Goal: Task Accomplishment & Management: Complete application form

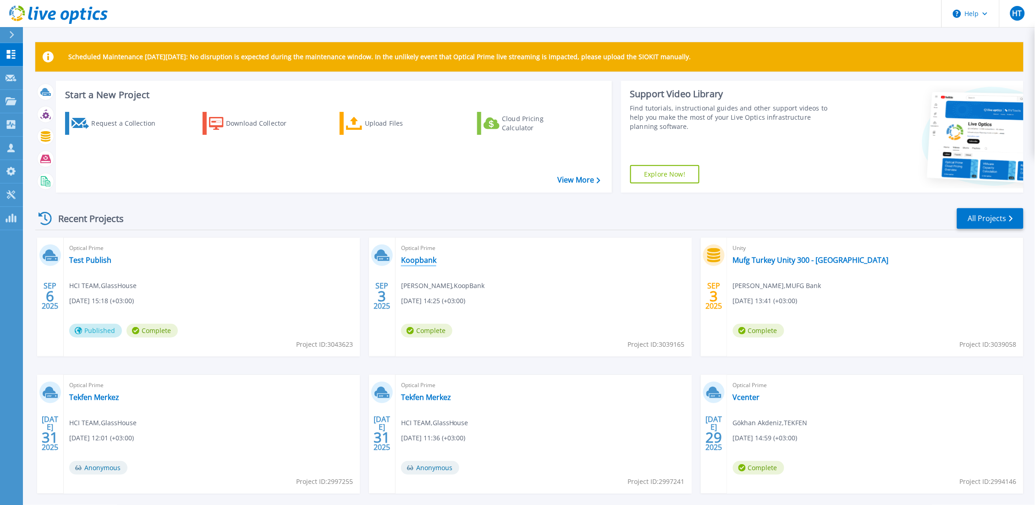
click at [427, 264] on link "Koopbank" at bounding box center [418, 259] width 35 height 9
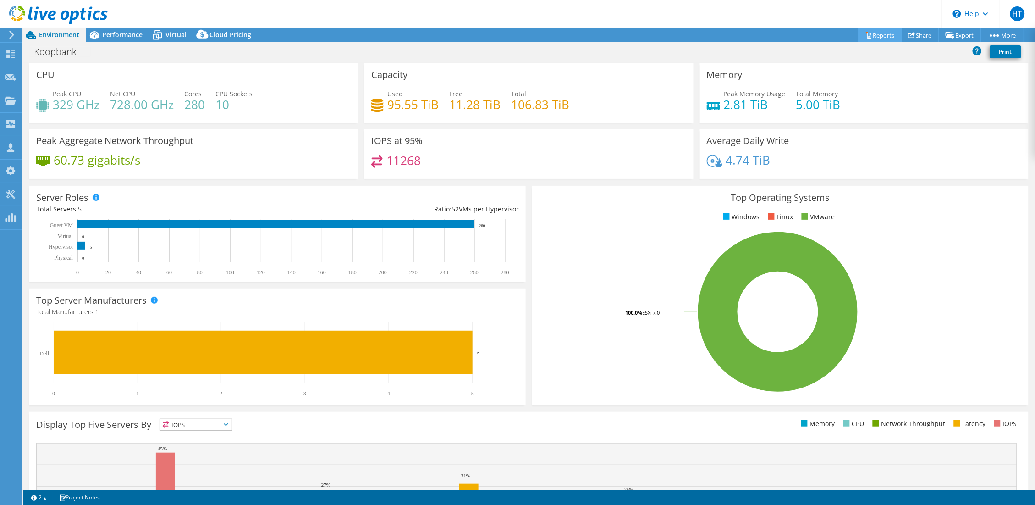
click at [858, 42] on link "Reports" at bounding box center [880, 35] width 44 height 14
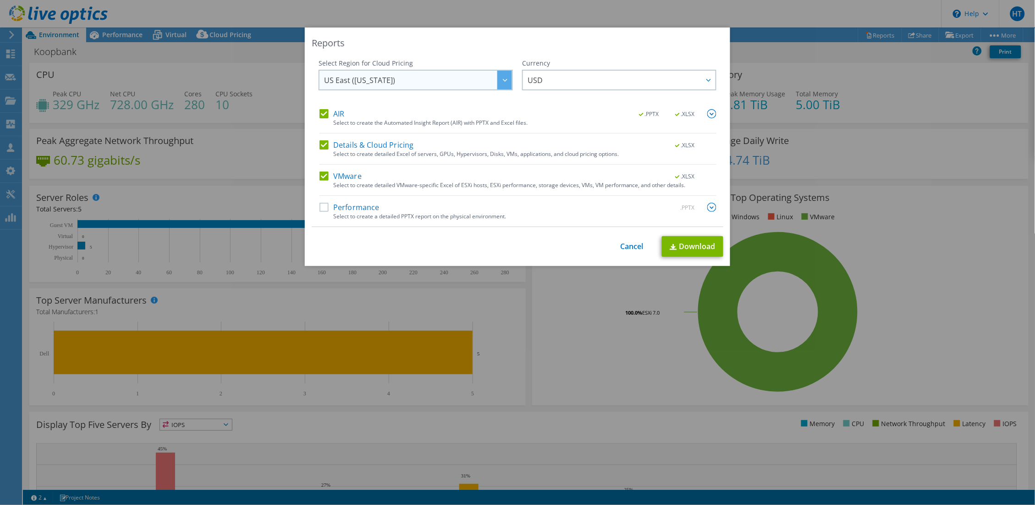
click at [485, 79] on span "US East (Virginia)" at bounding box center [418, 80] width 188 height 19
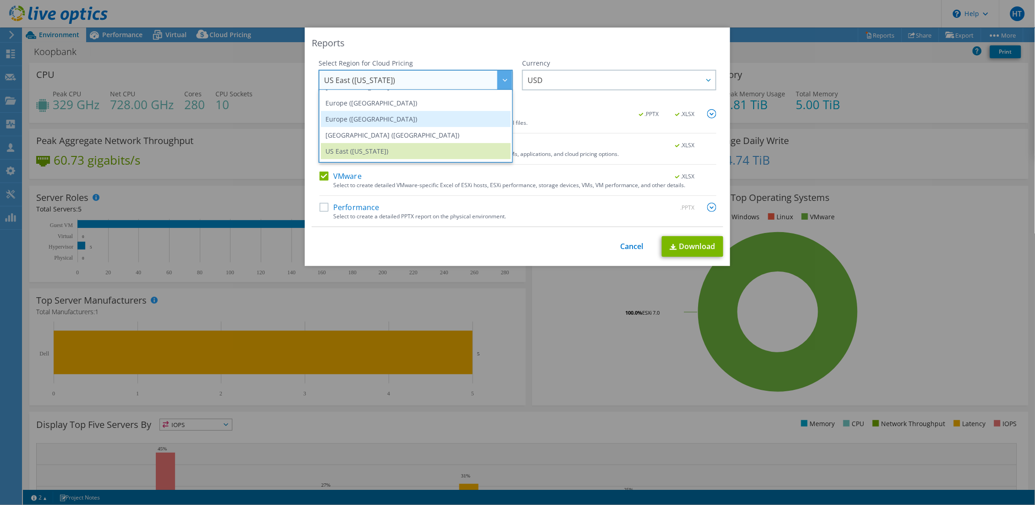
scroll to position [126, 0]
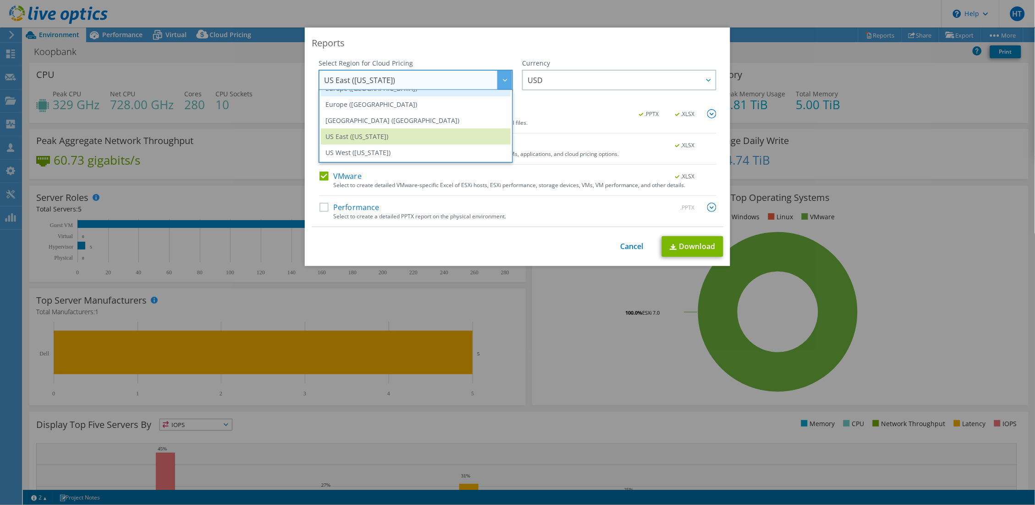
click at [411, 96] on li "Europe (Frankfurt)" at bounding box center [416, 88] width 190 height 16
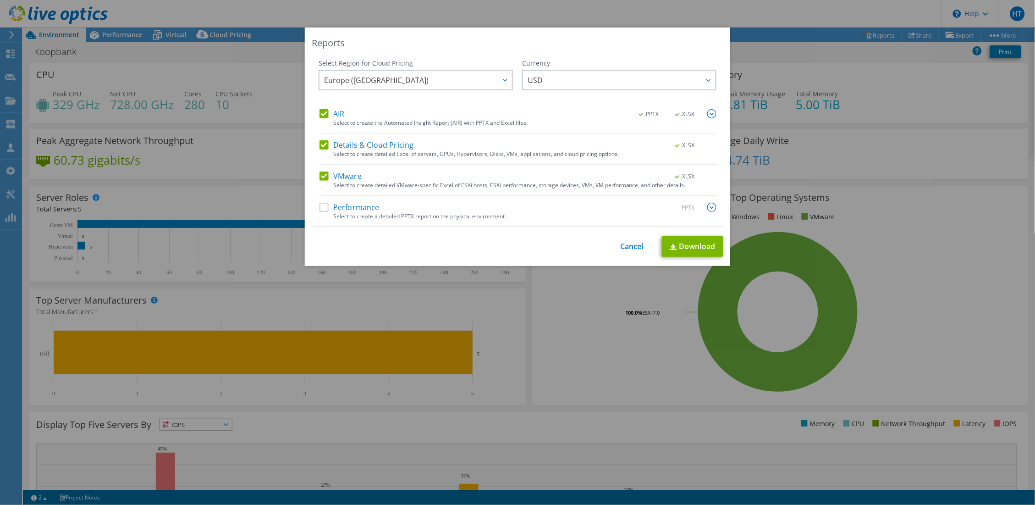
click at [328, 212] on label "Performance" at bounding box center [349, 207] width 60 height 9
click at [0, 0] on input "Performance" at bounding box center [0, 0] width 0 height 0
click at [323, 148] on label "Details & Cloud Pricing" at bounding box center [366, 144] width 94 height 9
click at [0, 0] on input "Details & Cloud Pricing" at bounding box center [0, 0] width 0 height 0
click at [323, 146] on label "Details & Cloud Pricing" at bounding box center [366, 144] width 94 height 9
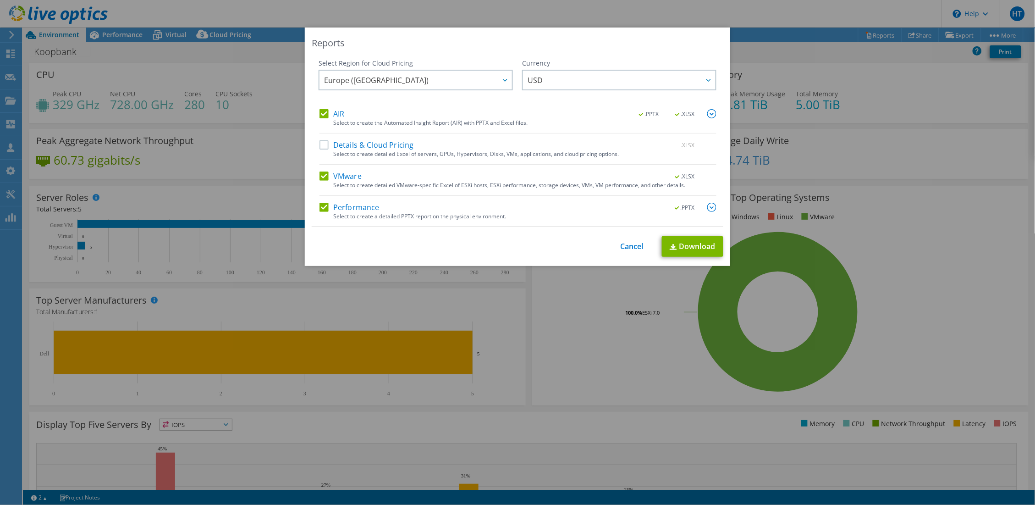
click at [0, 0] on input "Details & Cloud Pricing" at bounding box center [0, 0] width 0 height 0
click at [323, 146] on label "Details & Cloud Pricing" at bounding box center [366, 144] width 94 height 9
click at [0, 0] on input "Details & Cloud Pricing" at bounding box center [0, 0] width 0 height 0
click at [320, 148] on label "Details & Cloud Pricing" at bounding box center [366, 144] width 94 height 9
click at [0, 0] on input "Details & Cloud Pricing" at bounding box center [0, 0] width 0 height 0
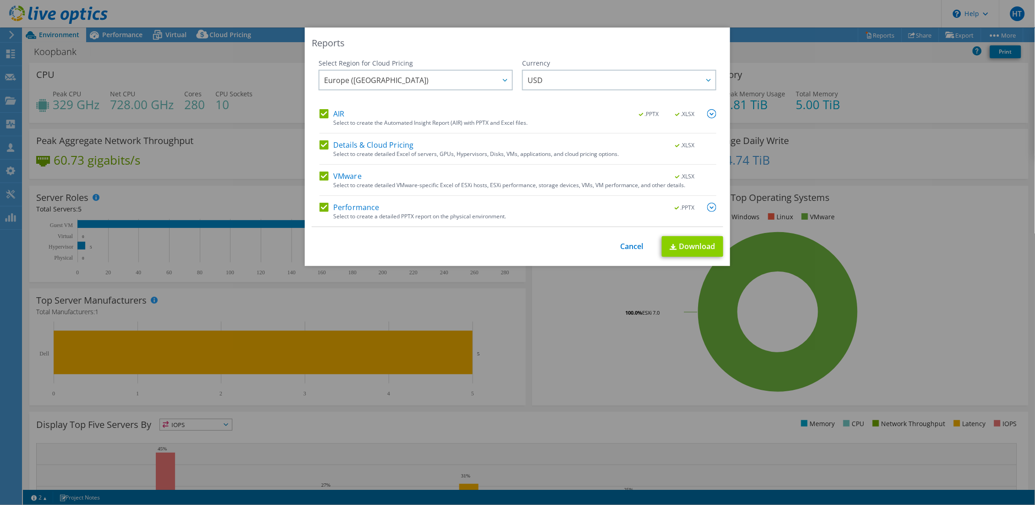
click at [685, 257] on link "Download" at bounding box center [692, 246] width 61 height 21
click at [685, 257] on div "This process may take a while, please wait... Cancel Download" at bounding box center [517, 246] width 411 height 21
click at [396, 258] on div "This process may take a while, please wait... Cancel Download" at bounding box center [517, 247] width 411 height 22
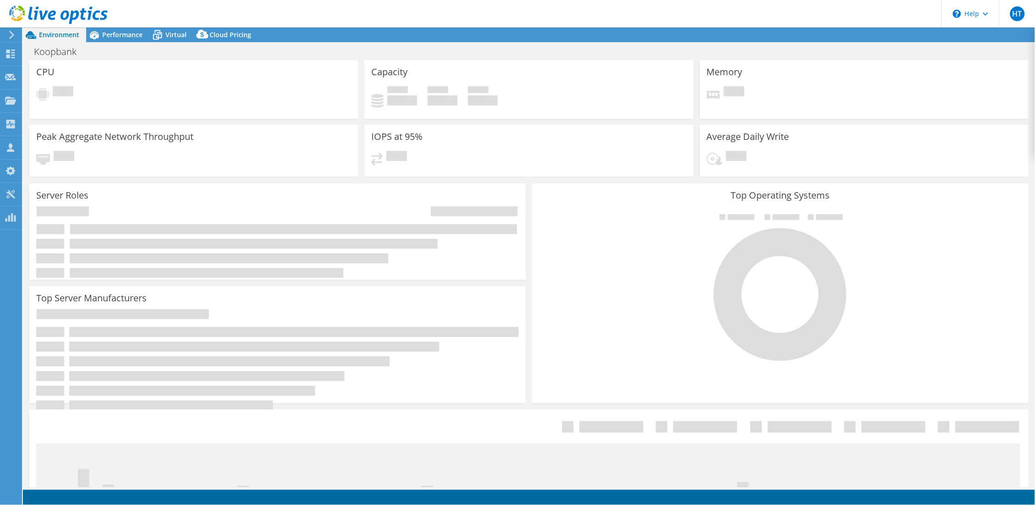
select select "EUFrankfurt"
select select "USD"
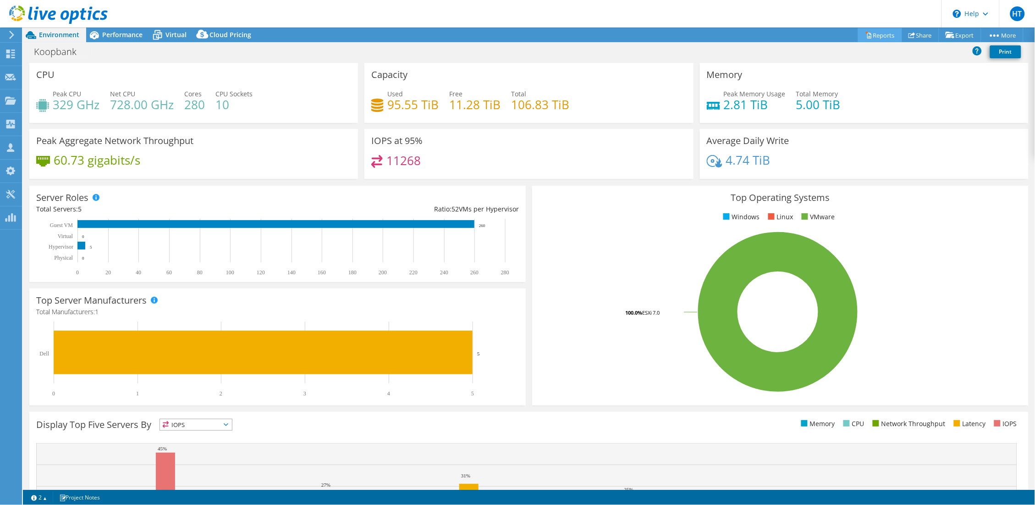
click at [869, 42] on link "Reports" at bounding box center [880, 35] width 44 height 14
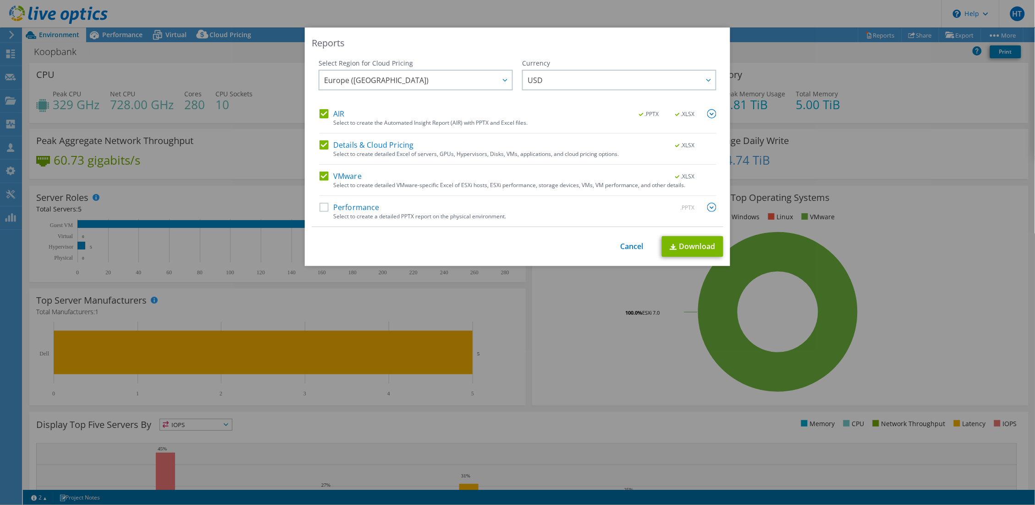
click at [367, 212] on label "Performance" at bounding box center [349, 207] width 60 height 9
click at [0, 0] on input "Performance" at bounding box center [0, 0] width 0 height 0
click at [707, 257] on link "Download" at bounding box center [692, 246] width 61 height 21
click at [636, 251] on link "Cancel" at bounding box center [631, 246] width 23 height 9
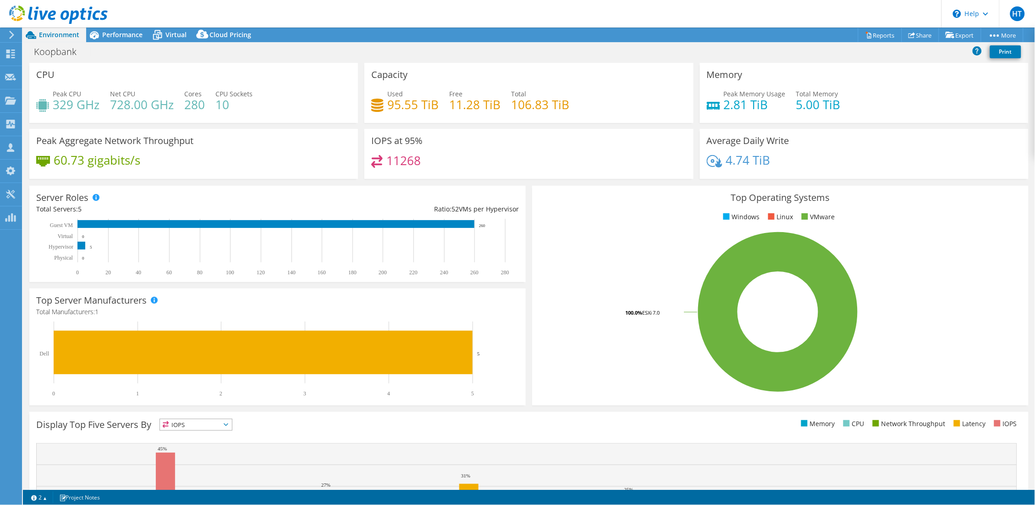
click at [90, 36] on div "HT Partner Team Member HCI TEAM hci-team@glasshouse.com.tr GlassHouse My Profil…" at bounding box center [517, 252] width 1035 height 505
click at [139, 39] on span "Performance" at bounding box center [122, 34] width 40 height 9
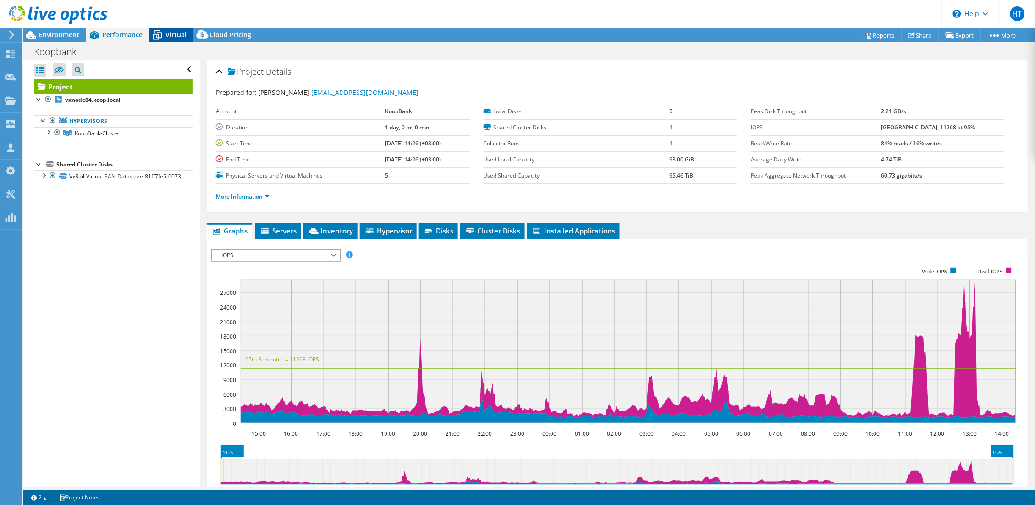
click at [185, 39] on span "Virtual" at bounding box center [175, 34] width 21 height 9
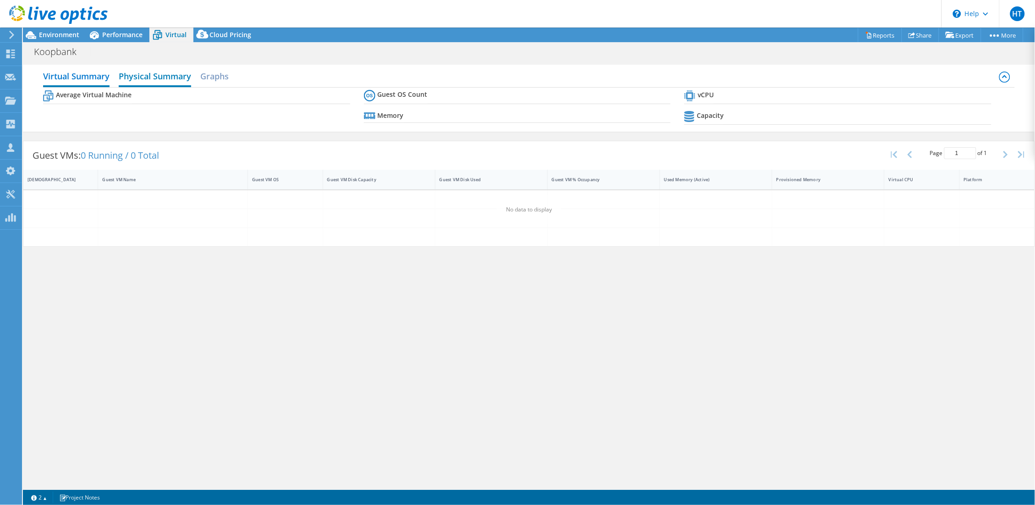
click at [163, 87] on h2 "Physical Summary" at bounding box center [155, 77] width 72 height 20
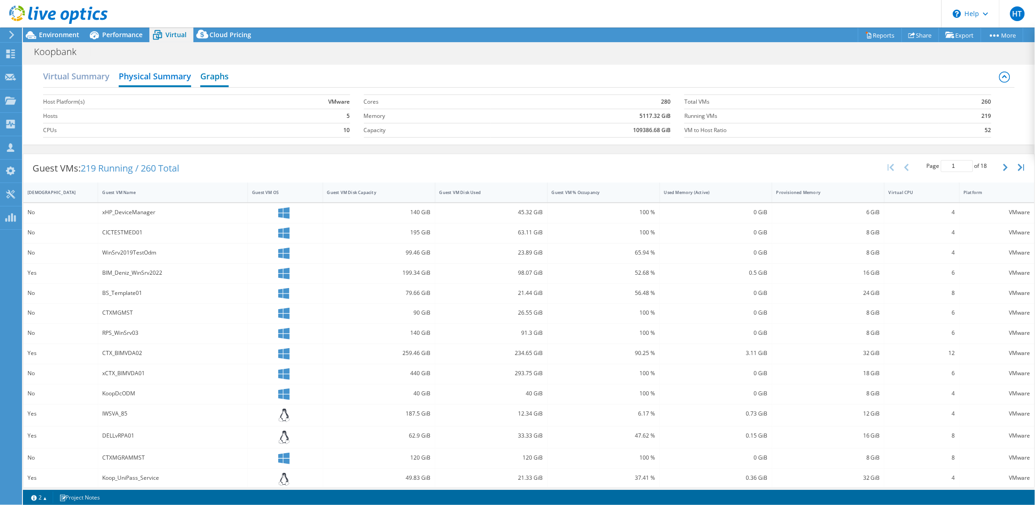
click at [219, 87] on h2 "Graphs" at bounding box center [214, 77] width 28 height 20
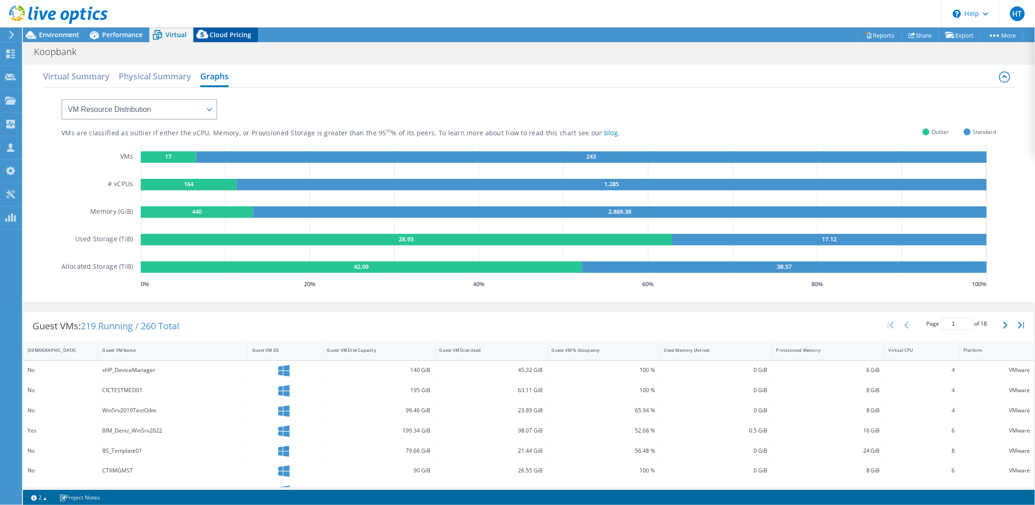
click at [251, 39] on span "Cloud Pricing" at bounding box center [230, 34] width 42 height 9
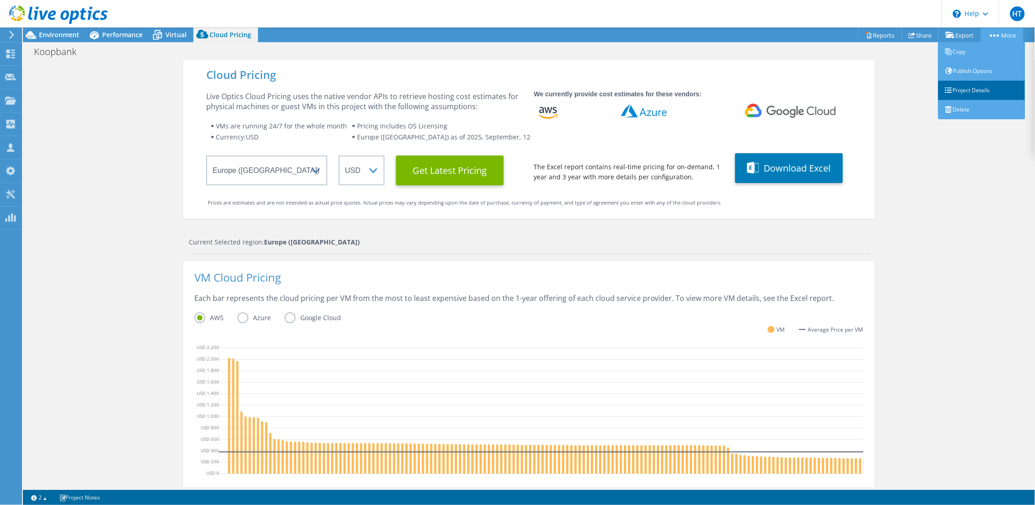
click at [991, 100] on link "Project Details" at bounding box center [981, 90] width 87 height 19
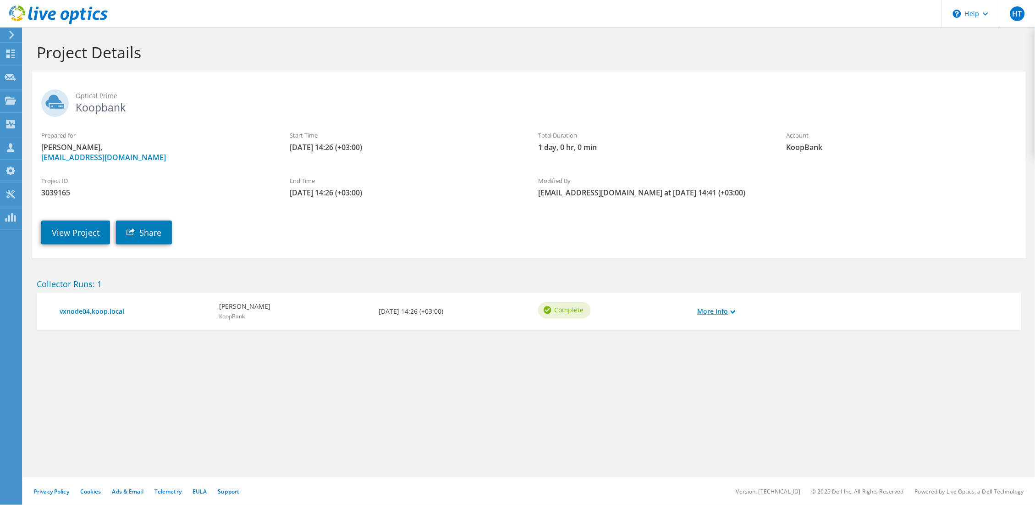
click at [719, 316] on link "More Info" at bounding box center [716, 311] width 38 height 10
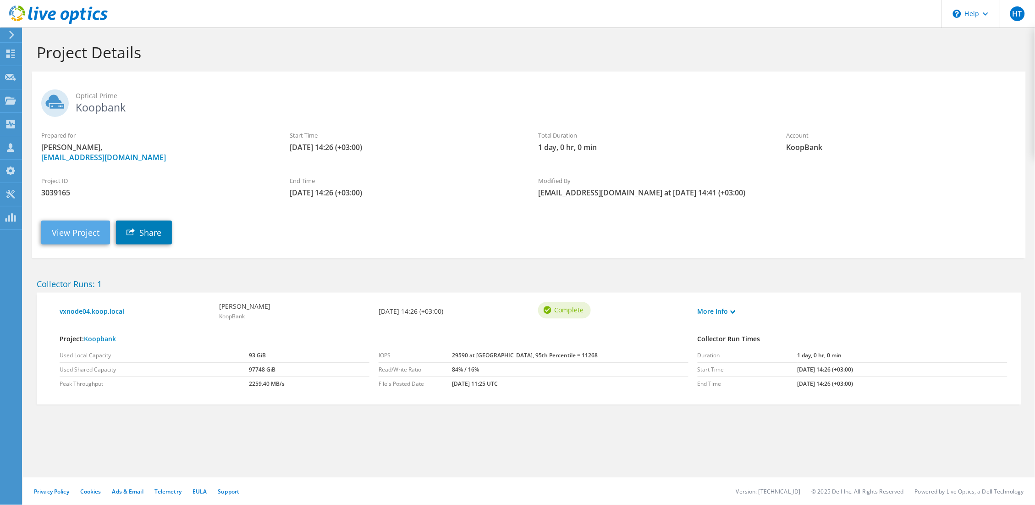
click at [82, 244] on link "View Project" at bounding box center [75, 232] width 69 height 24
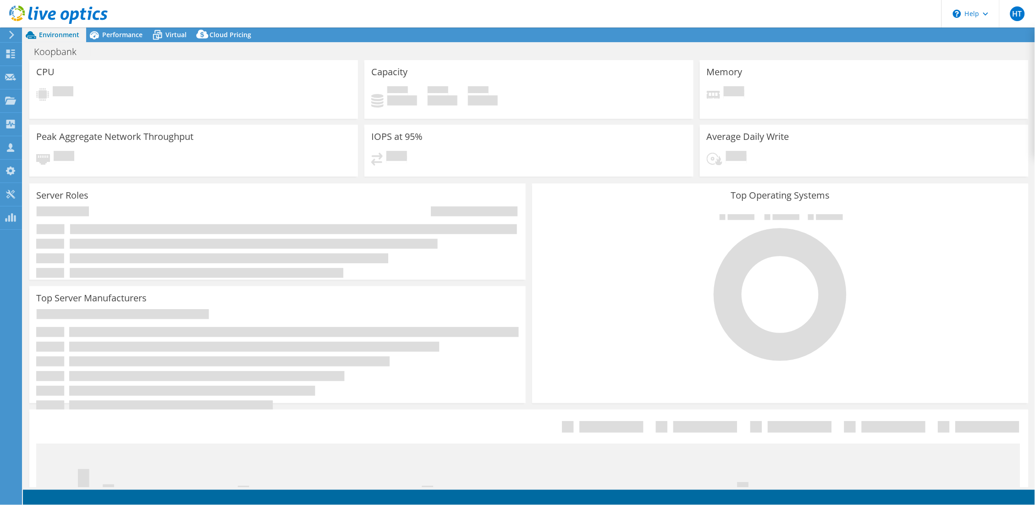
select select "EUFrankfurt"
select select "USD"
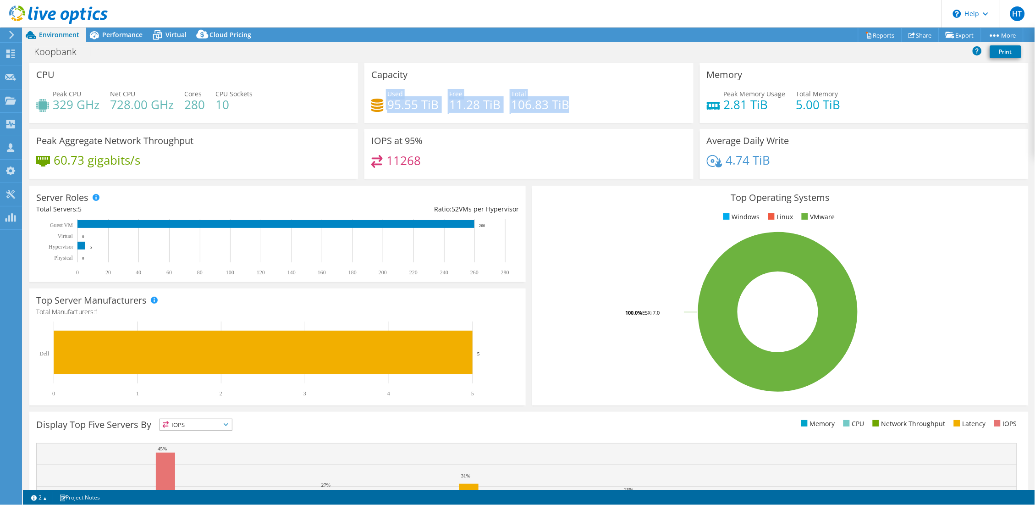
drag, startPoint x: 571, startPoint y: 159, endPoint x: 381, endPoint y: 161, distance: 190.6
click at [381, 119] on div "Used 95.55 TiB Free 11.28 TiB Total 106.83 TiB" at bounding box center [528, 104] width 315 height 30
click at [381, 112] on icon at bounding box center [377, 105] width 12 height 13
click at [143, 42] on div "Performance" at bounding box center [117, 34] width 63 height 15
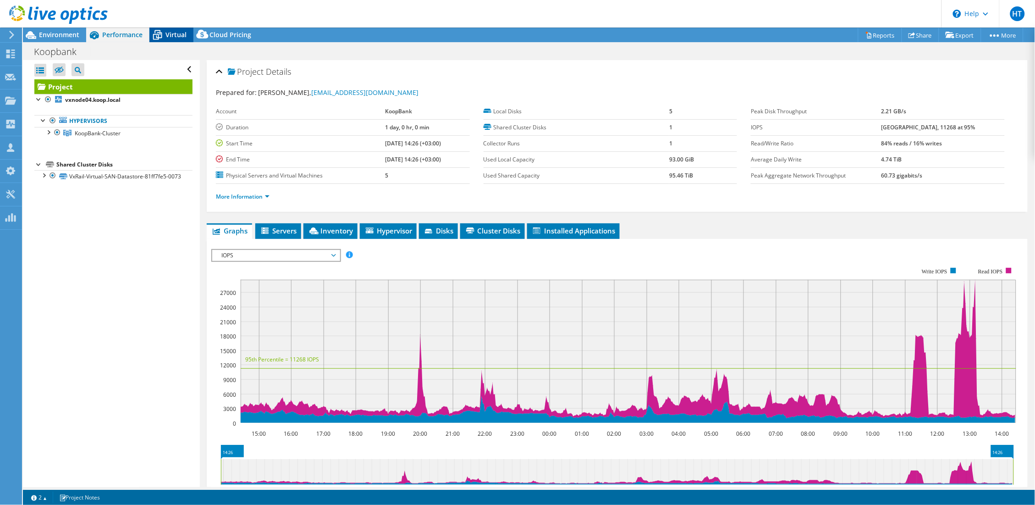
click at [193, 38] on div "Virtual" at bounding box center [171, 34] width 44 height 15
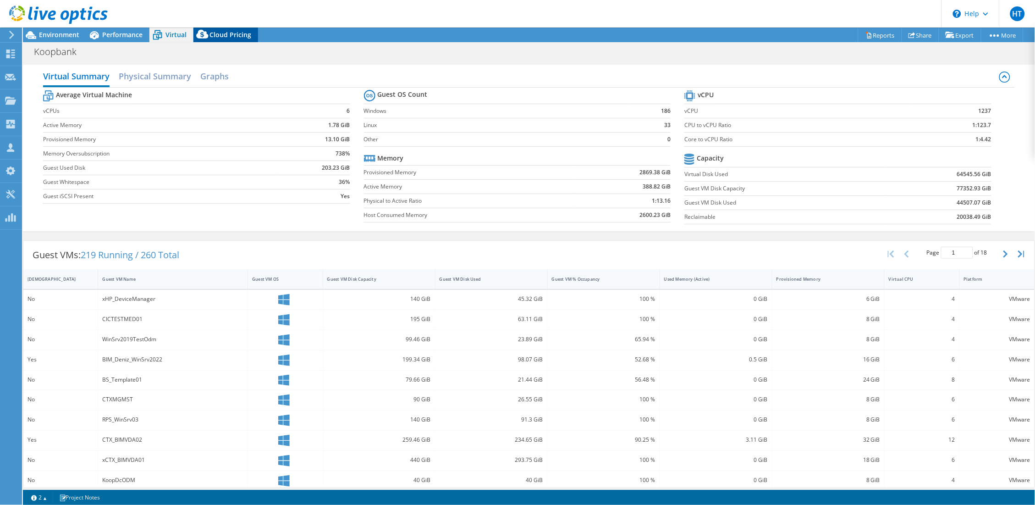
click at [258, 42] on div "Cloud Pricing" at bounding box center [225, 34] width 65 height 15
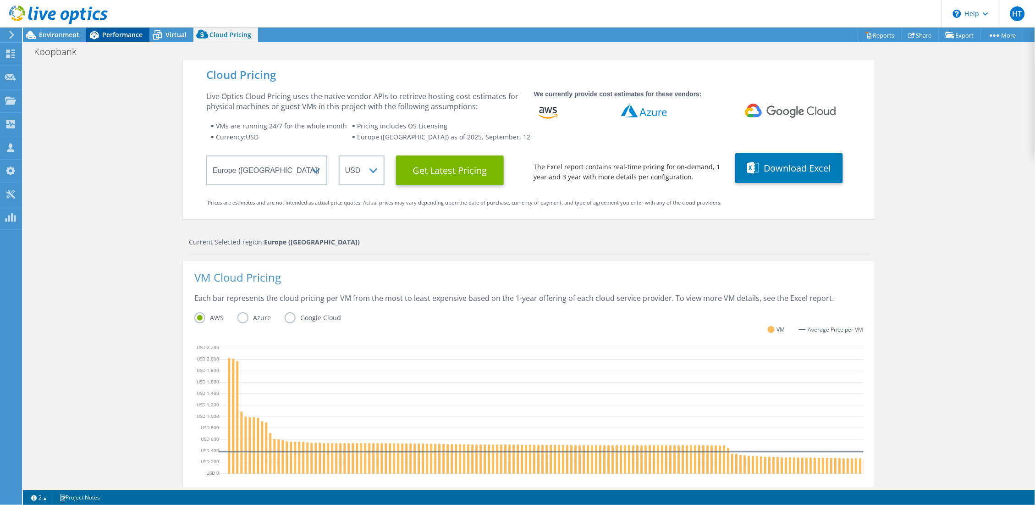
click at [136, 39] on span "Performance" at bounding box center [122, 34] width 40 height 9
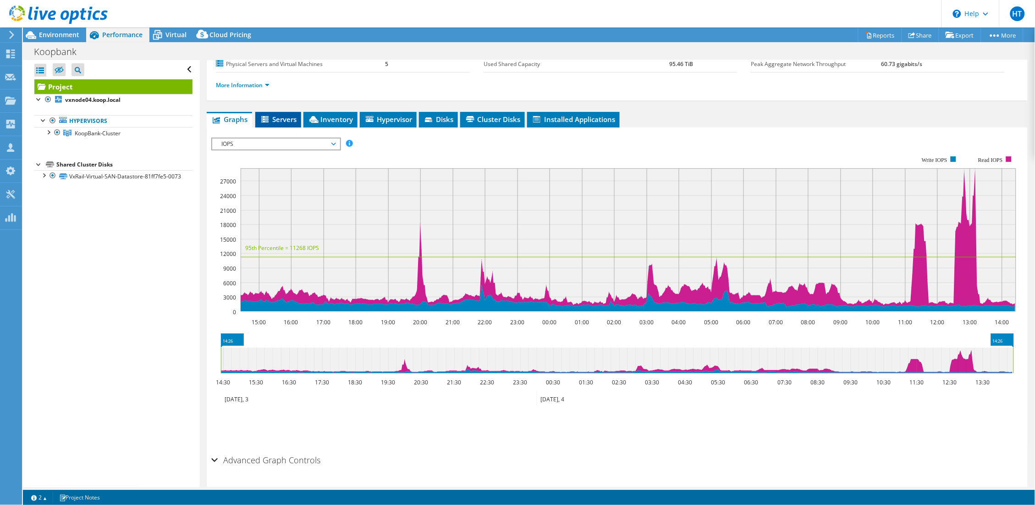
click at [280, 127] on li "Servers" at bounding box center [278, 120] width 46 height 16
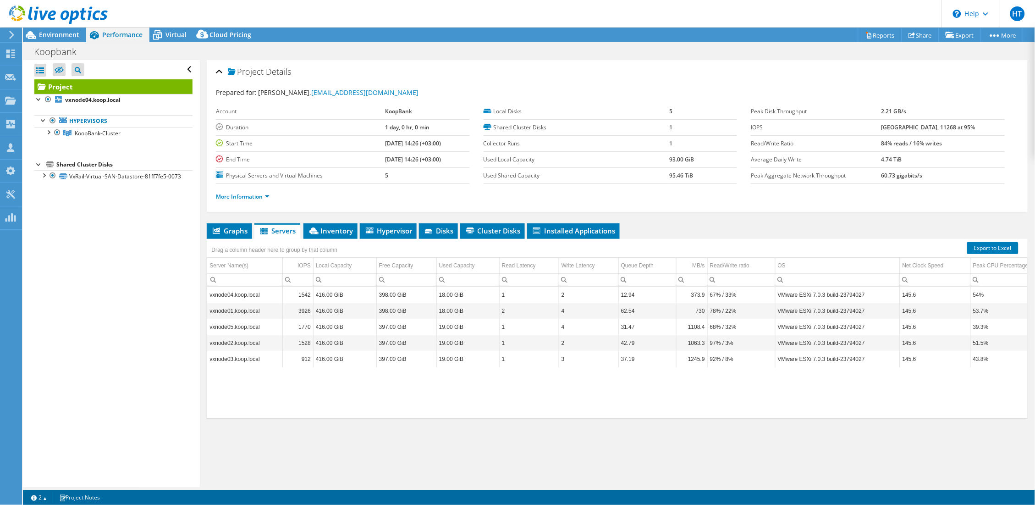
scroll to position [19, 0]
click at [598, 318] on td "4" at bounding box center [589, 310] width 60 height 16
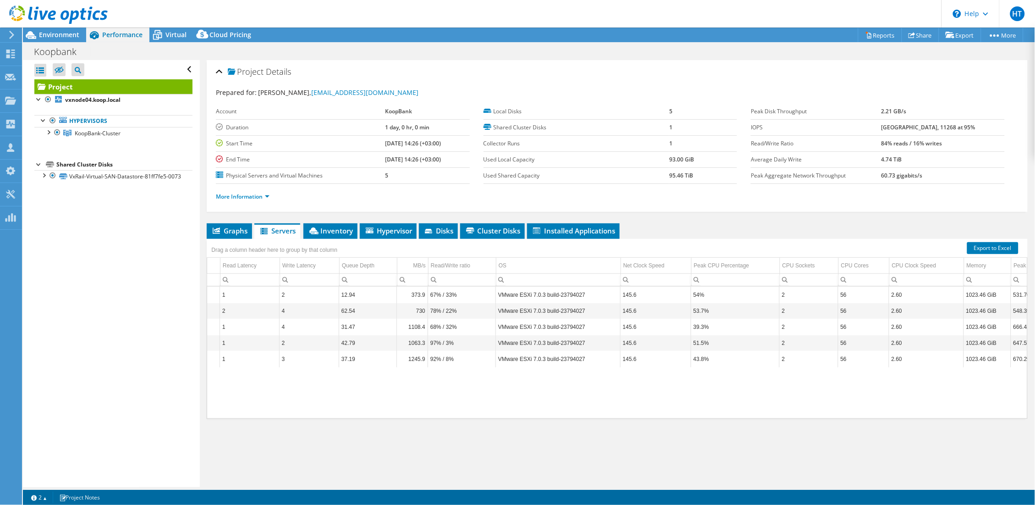
scroll to position [0, 0]
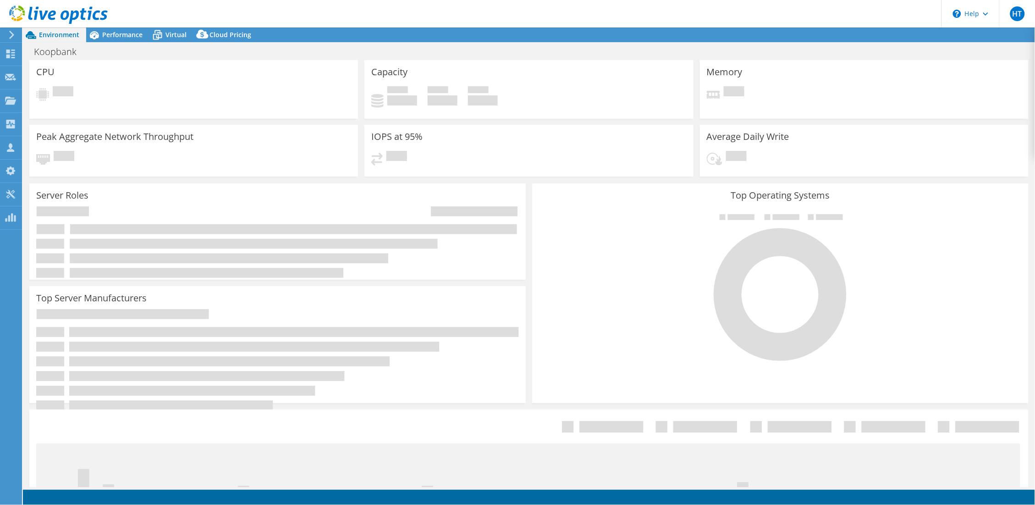
select select "EUFrankfurt"
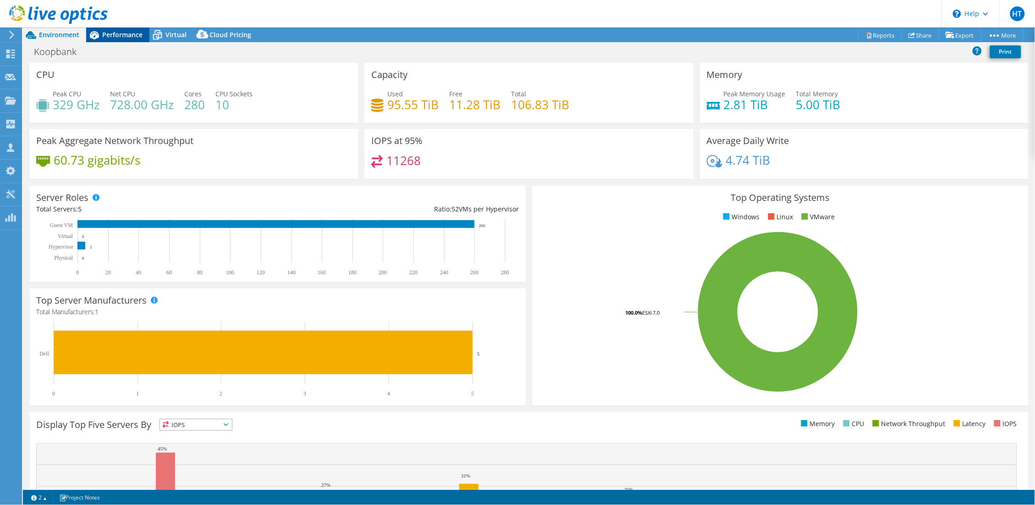
click at [148, 42] on div "Performance" at bounding box center [117, 34] width 63 height 15
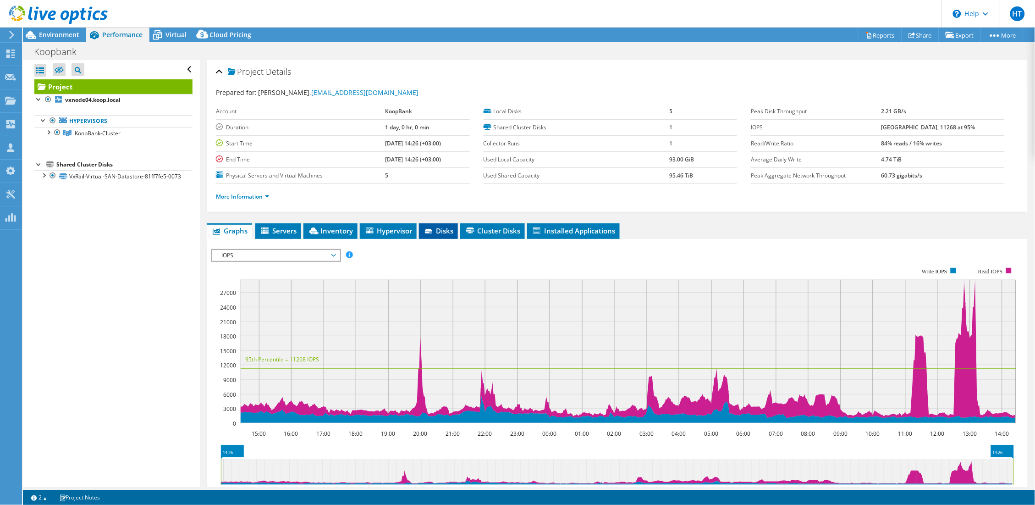
click at [457, 239] on li "Disks" at bounding box center [438, 231] width 39 height 16
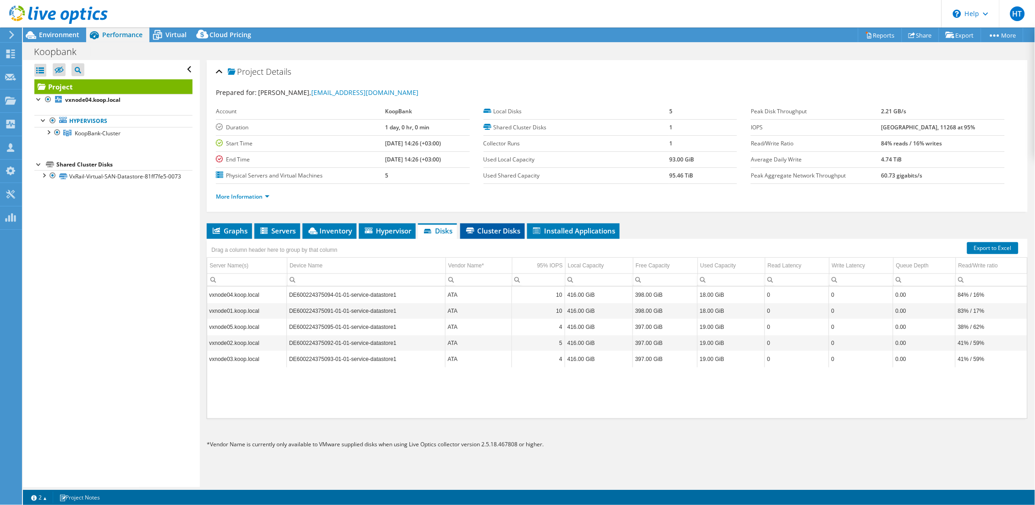
click at [515, 223] on li "Cluster Disks" at bounding box center [492, 231] width 65 height 16
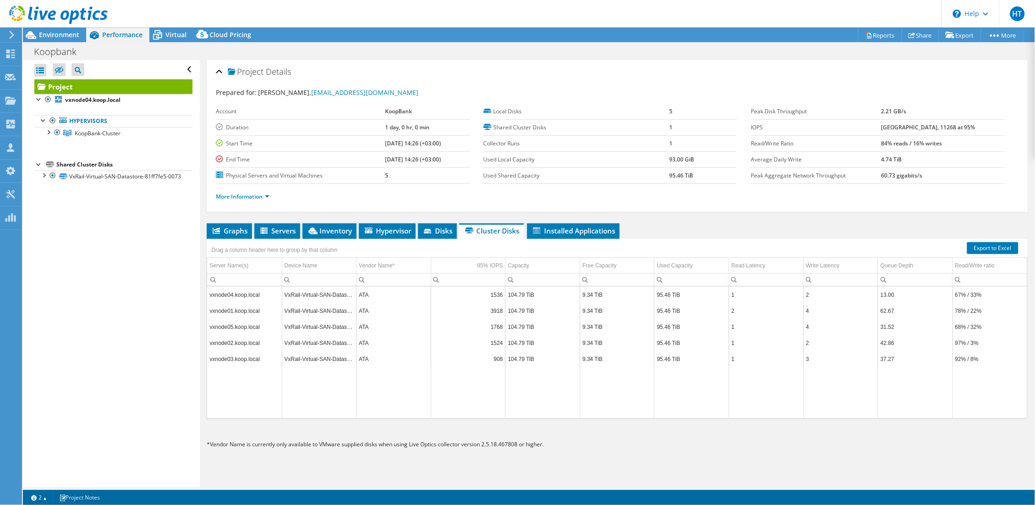
scroll to position [155, 0]
click at [535, 318] on td "104.79 TiB" at bounding box center [542, 310] width 75 height 16
drag, startPoint x: 543, startPoint y: 341, endPoint x: 515, endPoint y: 346, distance: 27.9
click at [515, 318] on td "104.79 TiB" at bounding box center [542, 310] width 75 height 16
click at [578, 225] on li "Installed Applications" at bounding box center [573, 231] width 93 height 16
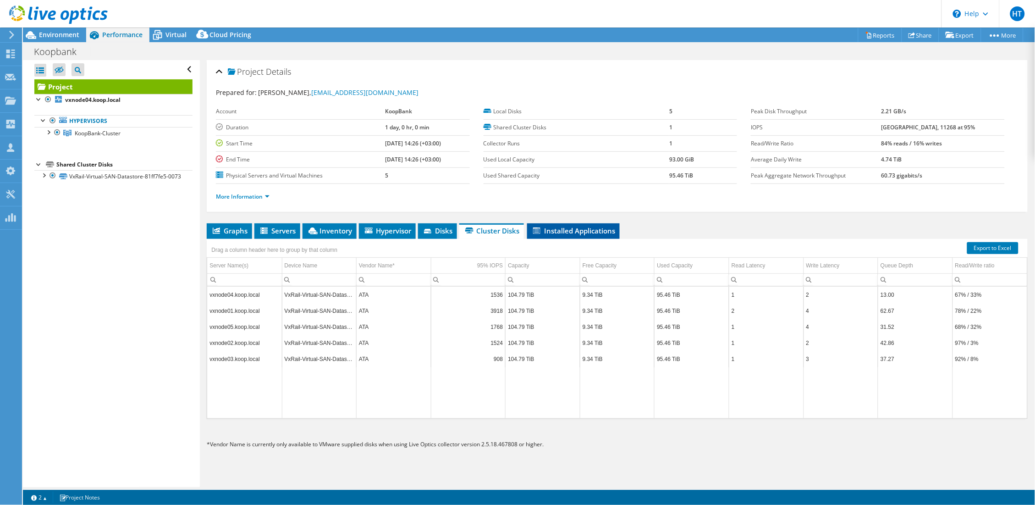
scroll to position [102, 0]
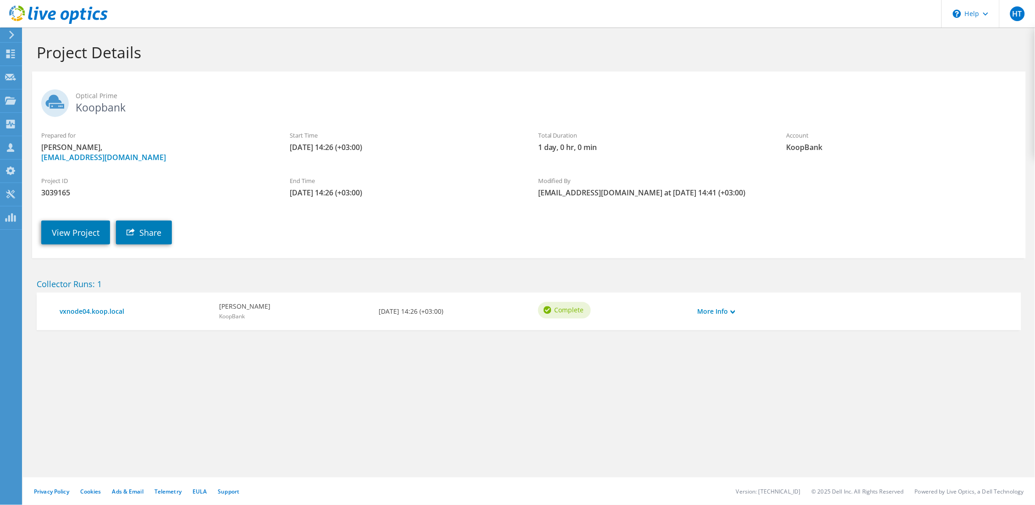
click at [643, 17] on header "HT Partner Team Member HCI TEAM [EMAIL_ADDRESS][DOMAIN_NAME] GlassHouse My Prof…" at bounding box center [517, 13] width 1035 height 27
click at [646, 76] on div "Optical Prime Koopbank" at bounding box center [528, 101] width 993 height 50
click at [65, 162] on link "[EMAIL_ADDRESS][DOMAIN_NAME]" at bounding box center [103, 157] width 125 height 10
click at [27, 16] on icon at bounding box center [58, 14] width 99 height 19
click at [16, 20] on icon at bounding box center [58, 14] width 99 height 19
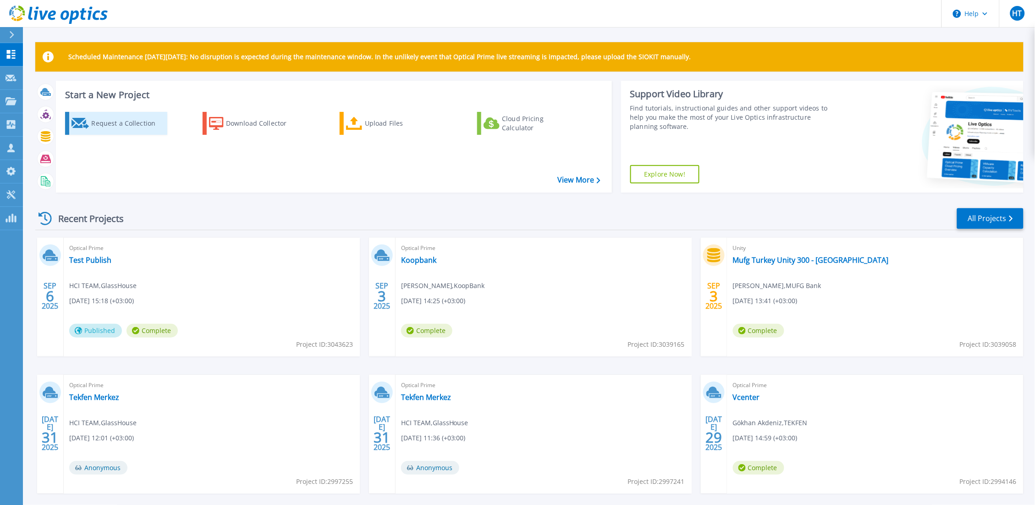
click at [144, 123] on div "Request a Collection" at bounding box center [127, 123] width 73 height 18
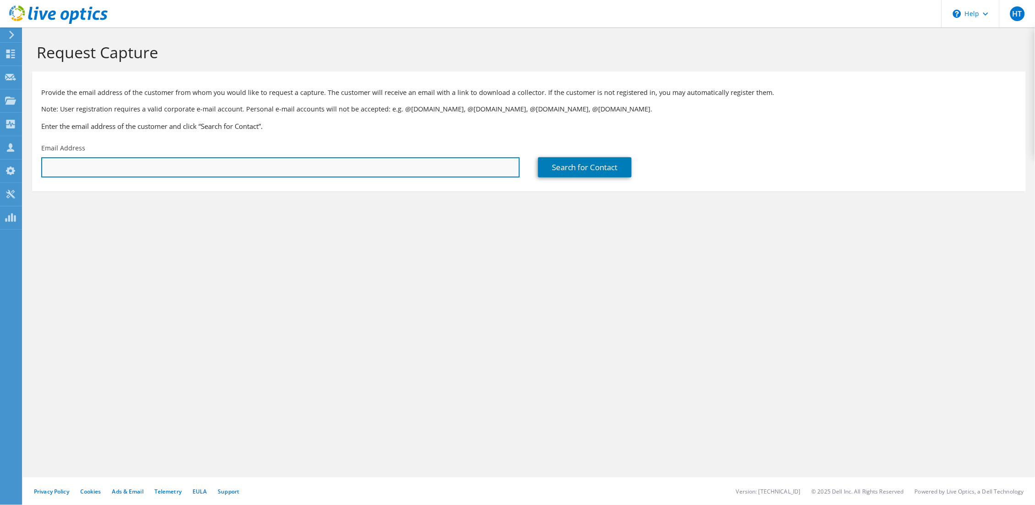
click at [377, 177] on input "text" at bounding box center [280, 167] width 478 height 20
type input "t"
paste input "As far as I understand, this is the best we can provide at the moment. Unfortun…"
type input "As far as I understand, this is the best we can provide at the moment. Unfortun…"
click at [352, 177] on input "text" at bounding box center [280, 167] width 478 height 20
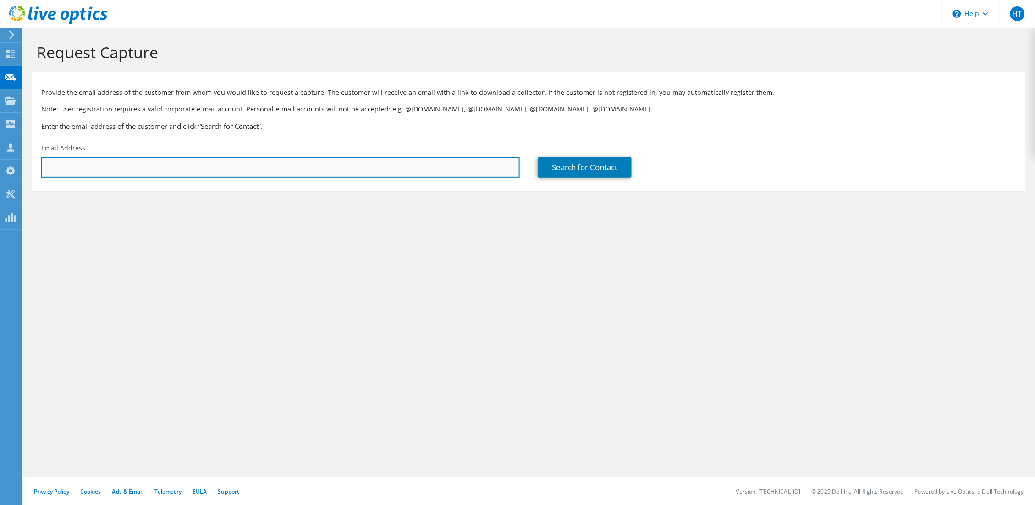
paste input "[EMAIL_ADDRESS][DOMAIN_NAME]"
type input "[EMAIL_ADDRESS][DOMAIN_NAME]"
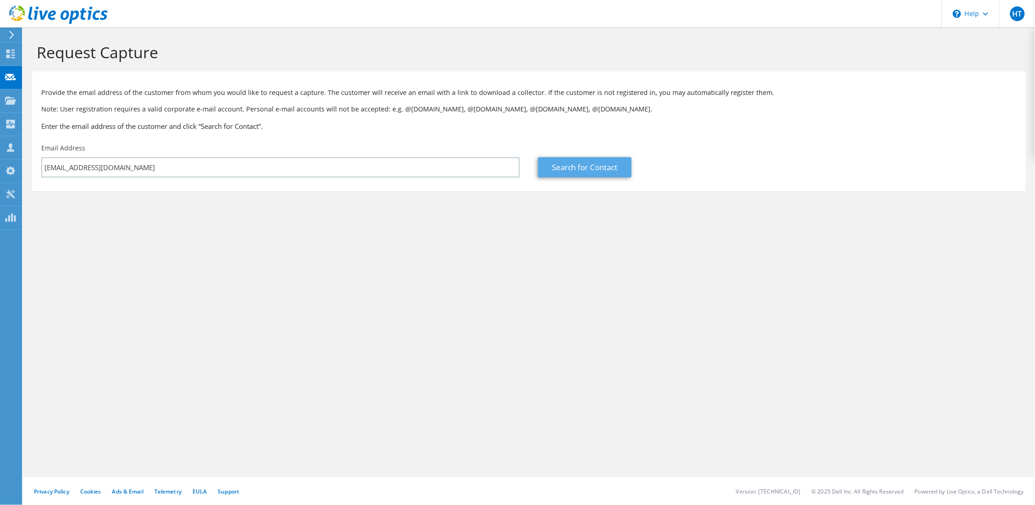
click at [581, 177] on link "Search for Contact" at bounding box center [584, 167] width 93 height 20
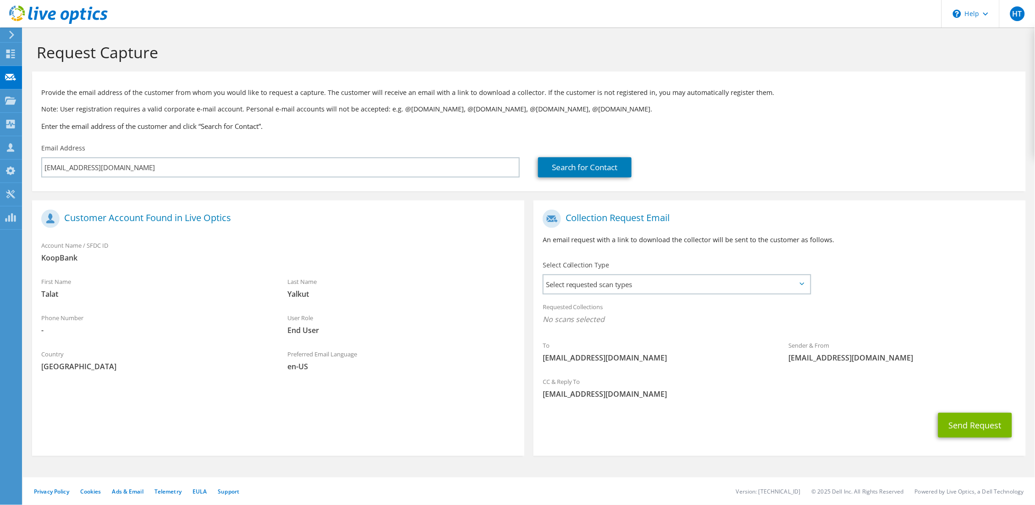
scroll to position [165, 0]
click at [679, 275] on span "Select requested scan types" at bounding box center [676, 284] width 266 height 18
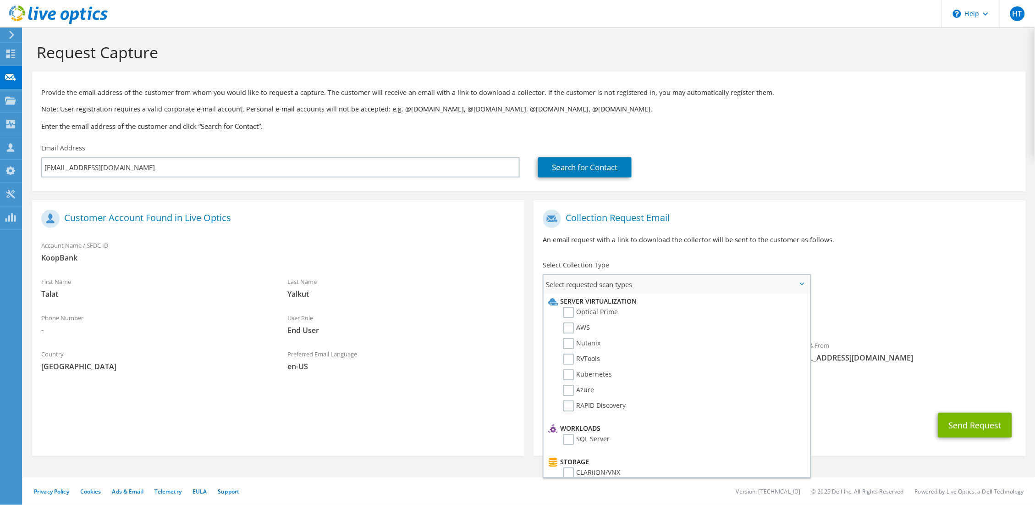
click at [647, 307] on li "Optical Prime" at bounding box center [675, 315] width 259 height 16
click at [599, 307] on label "Optical Prime" at bounding box center [590, 312] width 55 height 11
click at [0, 0] on input "Optical Prime" at bounding box center [0, 0] width 0 height 0
click at [985, 426] on button "Send Request" at bounding box center [975, 427] width 74 height 25
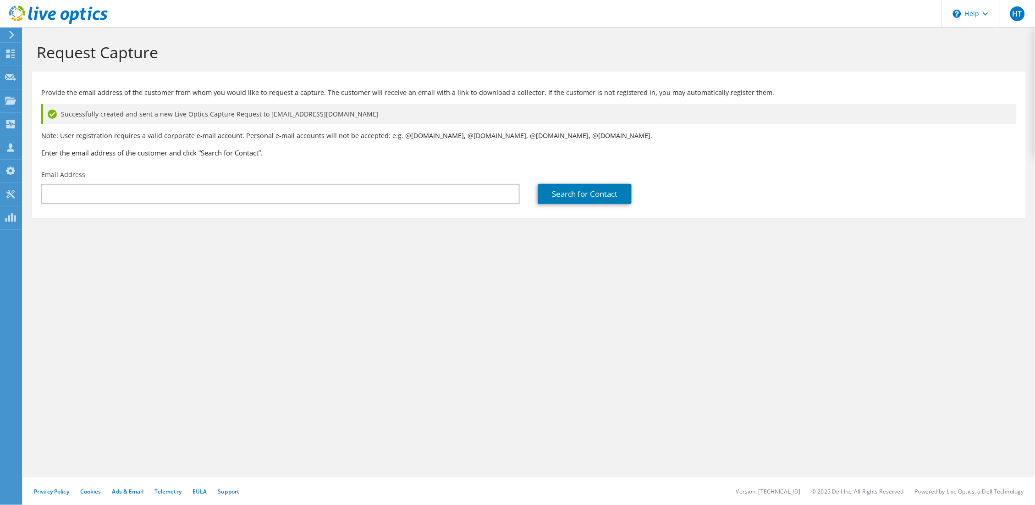
click at [29, 13] on use at bounding box center [58, 14] width 99 height 18
